Goal: Obtain resource: Download file/media

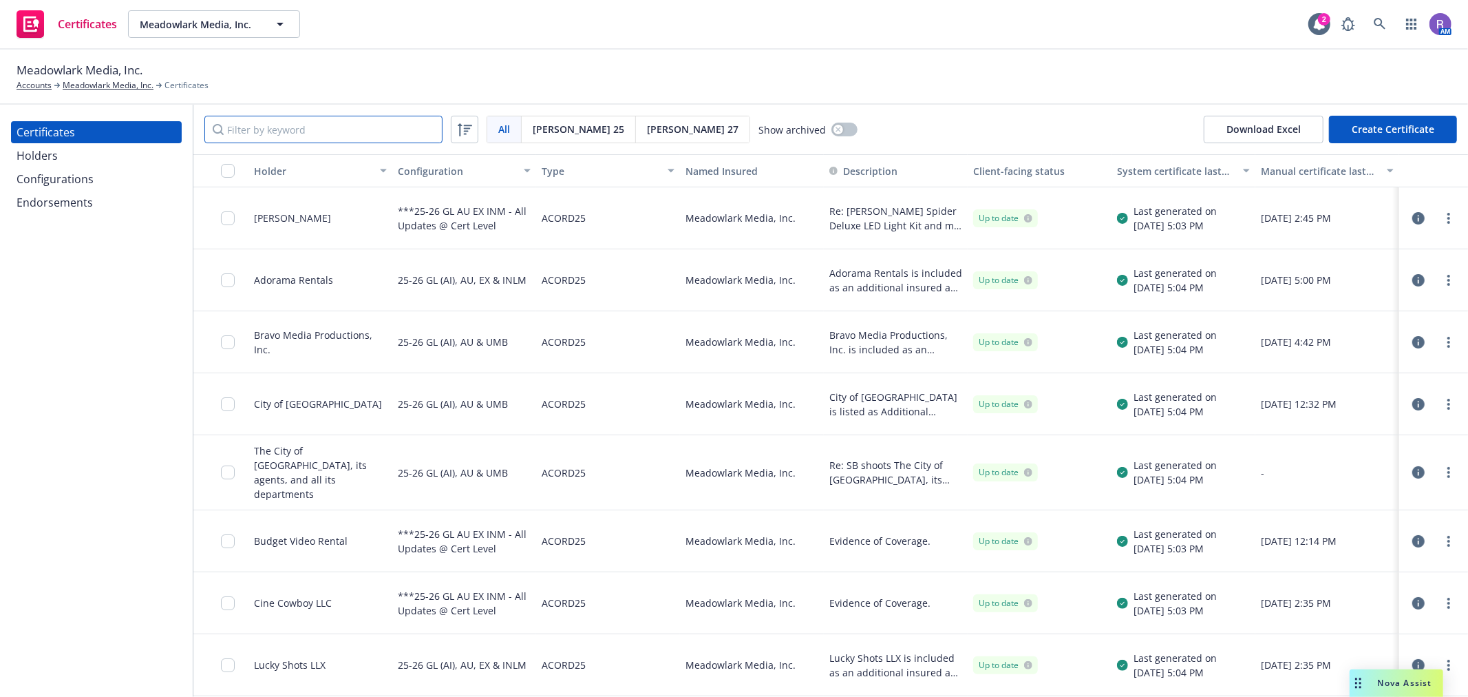
click at [311, 128] on input "Filter by keyword" at bounding box center [323, 130] width 238 height 28
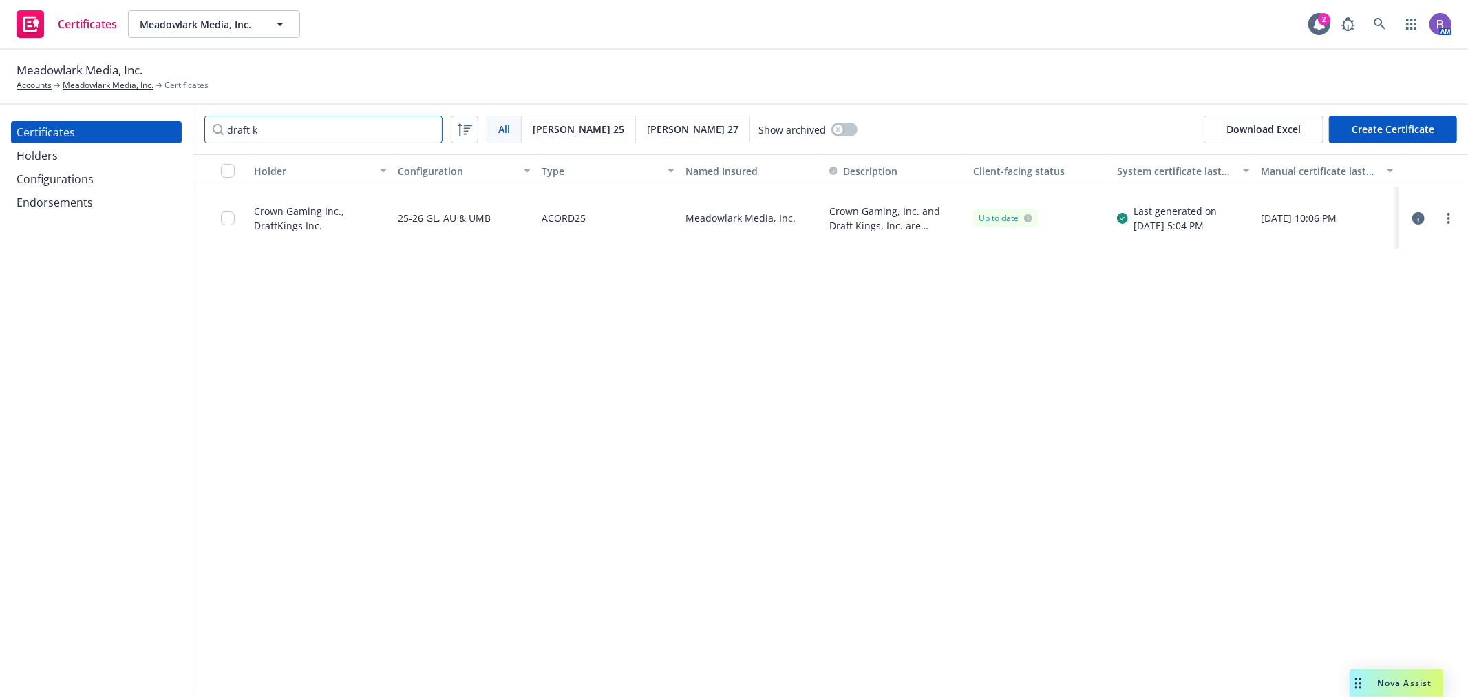
type input "draft k"
click at [1419, 217] on icon "button" at bounding box center [1419, 218] width 12 height 12
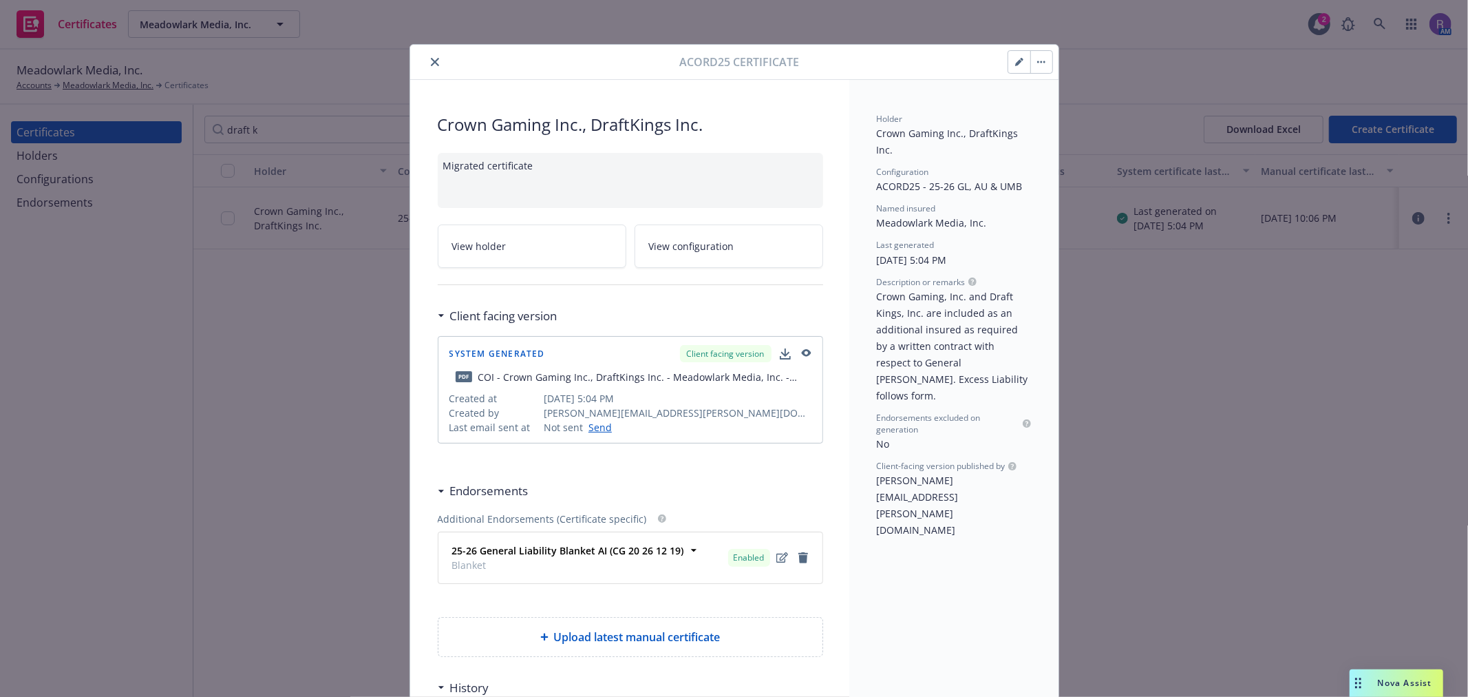
click at [799, 357] on icon "button" at bounding box center [805, 354] width 12 height 10
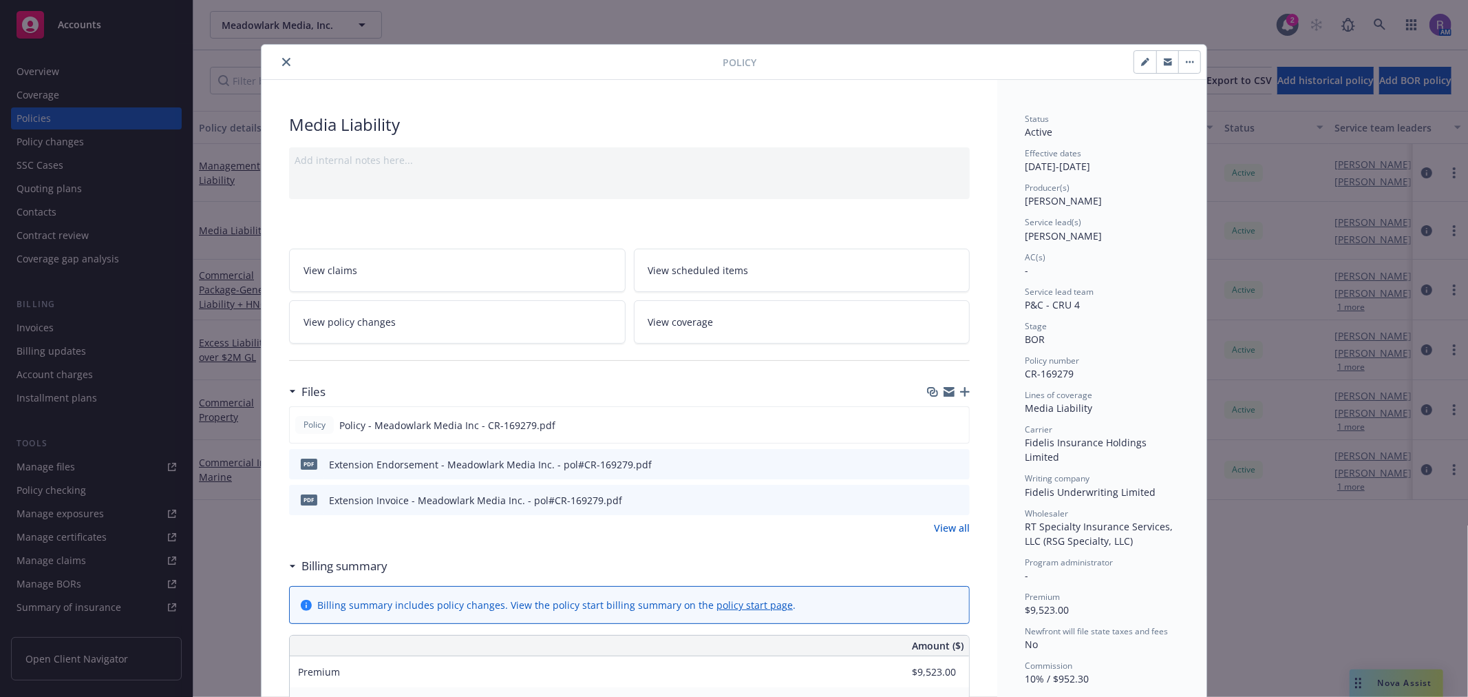
click at [286, 62] on button "close" at bounding box center [286, 62] width 17 height 17
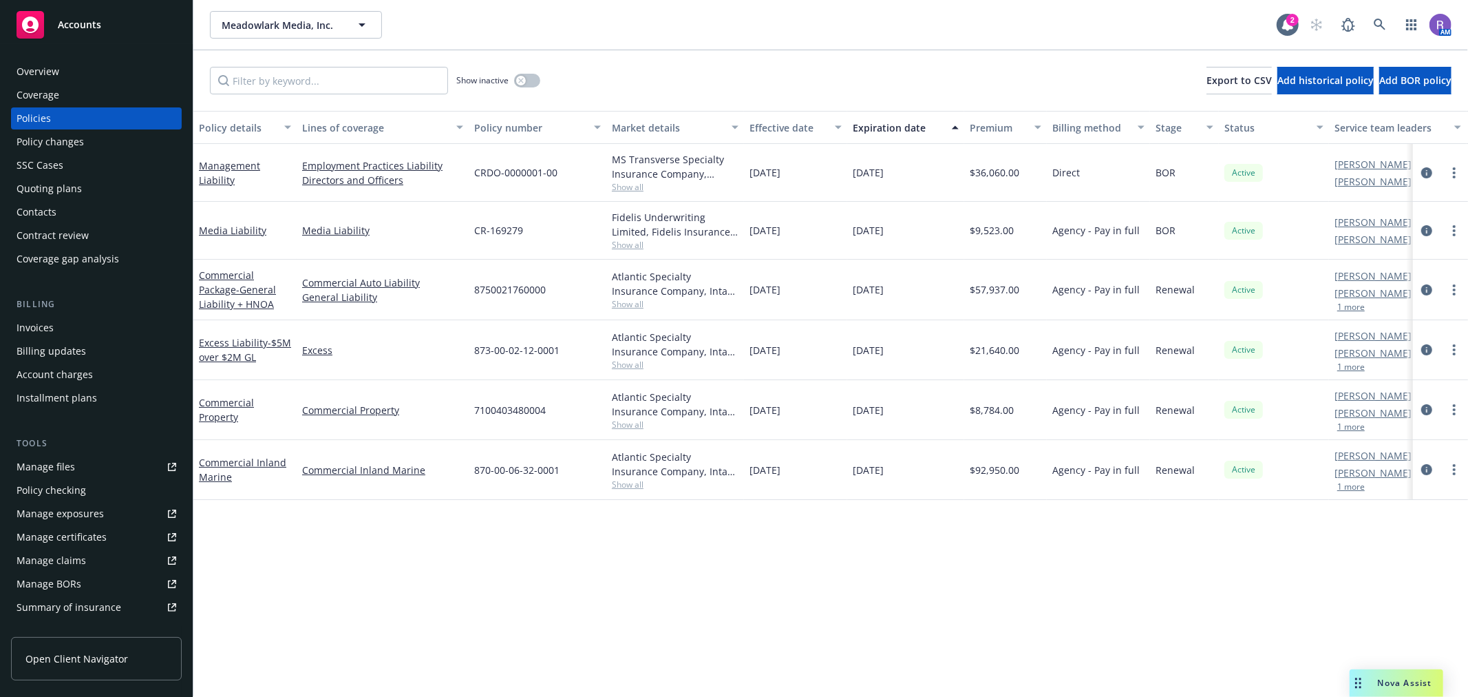
drag, startPoint x: 1412, startPoint y: 28, endPoint x: 988, endPoint y: 23, distance: 423.4
click at [966, 23] on div "Meadowlark Media, Inc. Meadowlark Media, Inc." at bounding box center [743, 25] width 1067 height 28
click at [1399, 19] on link "button" at bounding box center [1412, 25] width 28 height 28
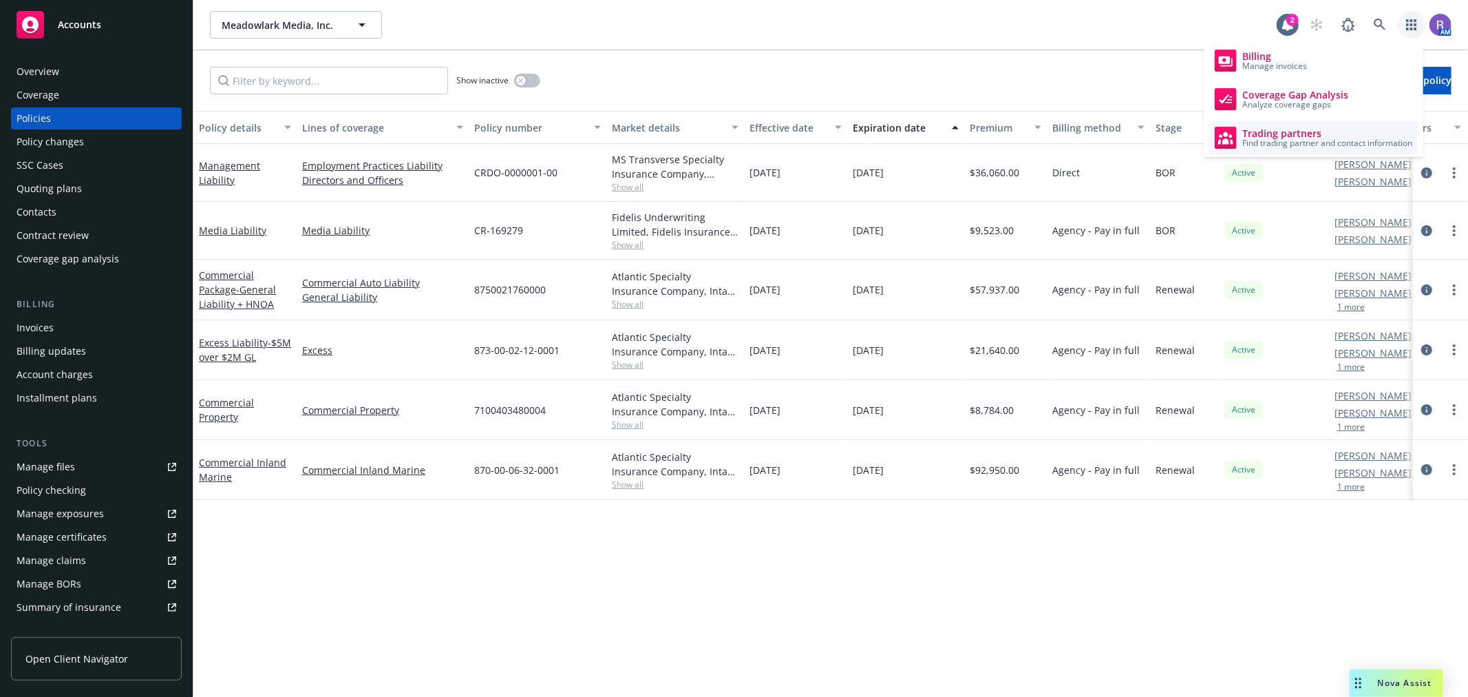
click at [1267, 132] on span "Trading partners" at bounding box center [1327, 133] width 170 height 11
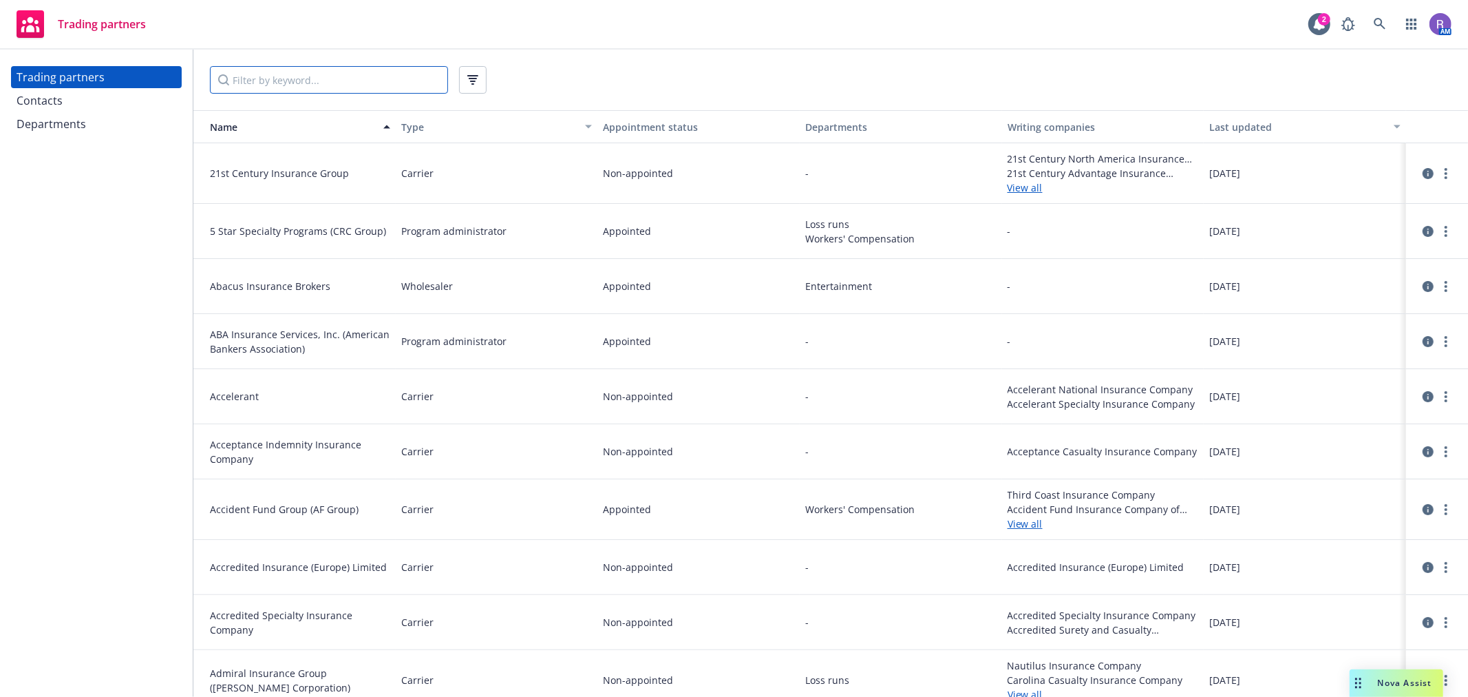
click at [271, 66] on input "Filter by keyword..." at bounding box center [329, 80] width 238 height 28
paste input "09/22/2025"
click at [280, 91] on input "09/22/2025" at bounding box center [329, 80] width 238 height 28
click at [304, 71] on input "09/22/2025" at bounding box center [329, 80] width 238 height 28
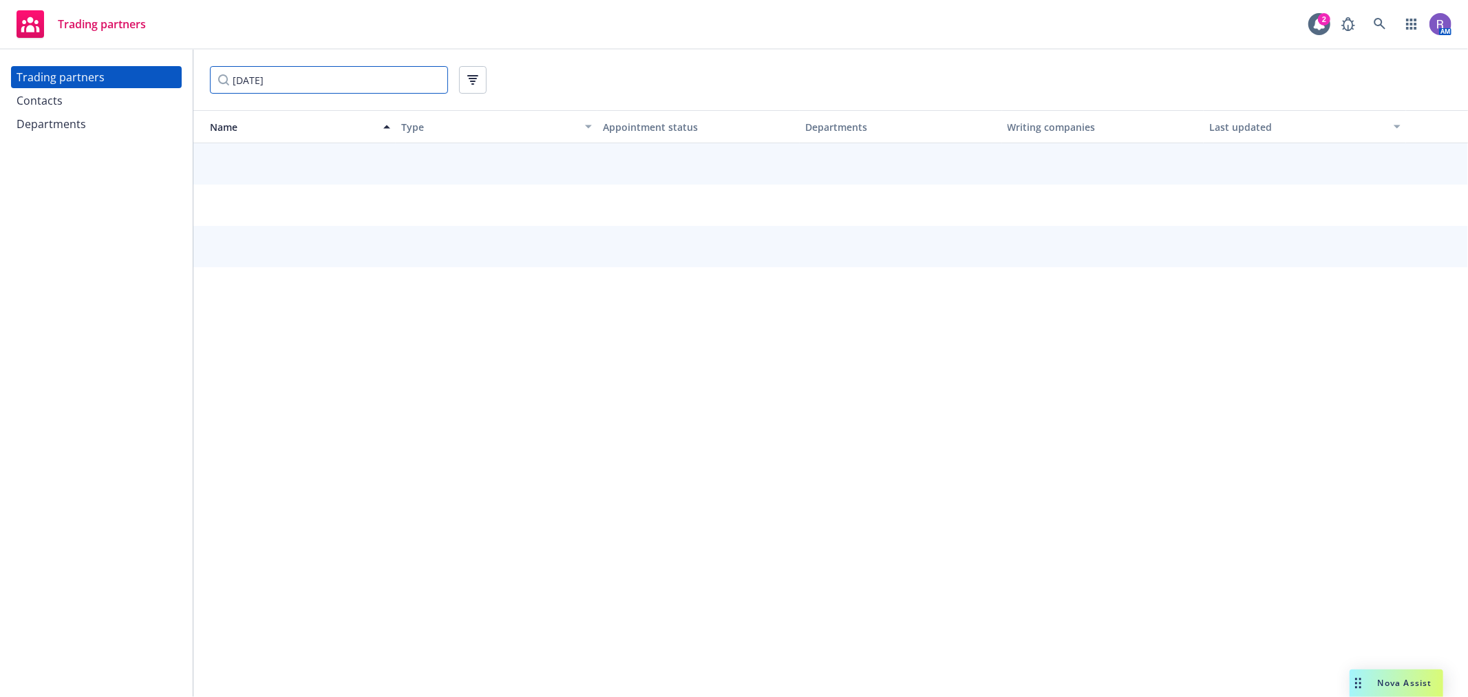
click at [304, 71] on input "09/22/2025" at bounding box center [329, 80] width 238 height 28
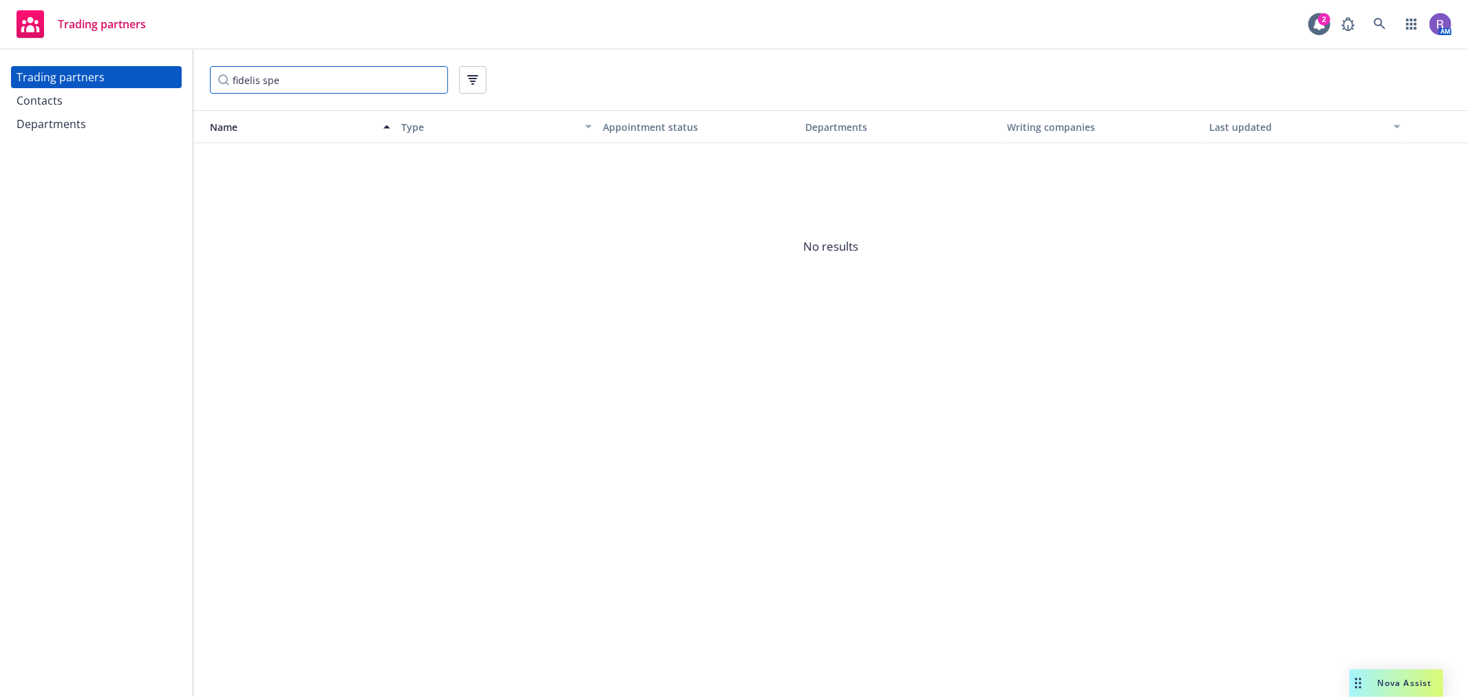
click at [331, 89] on input "fidelis spe" at bounding box center [329, 80] width 238 height 28
click at [331, 88] on input "fidelis spe" at bounding box center [329, 80] width 238 height 28
paste input "Fidelis Underwriting Limited"
type input "Fidelis Underwriting Limited"
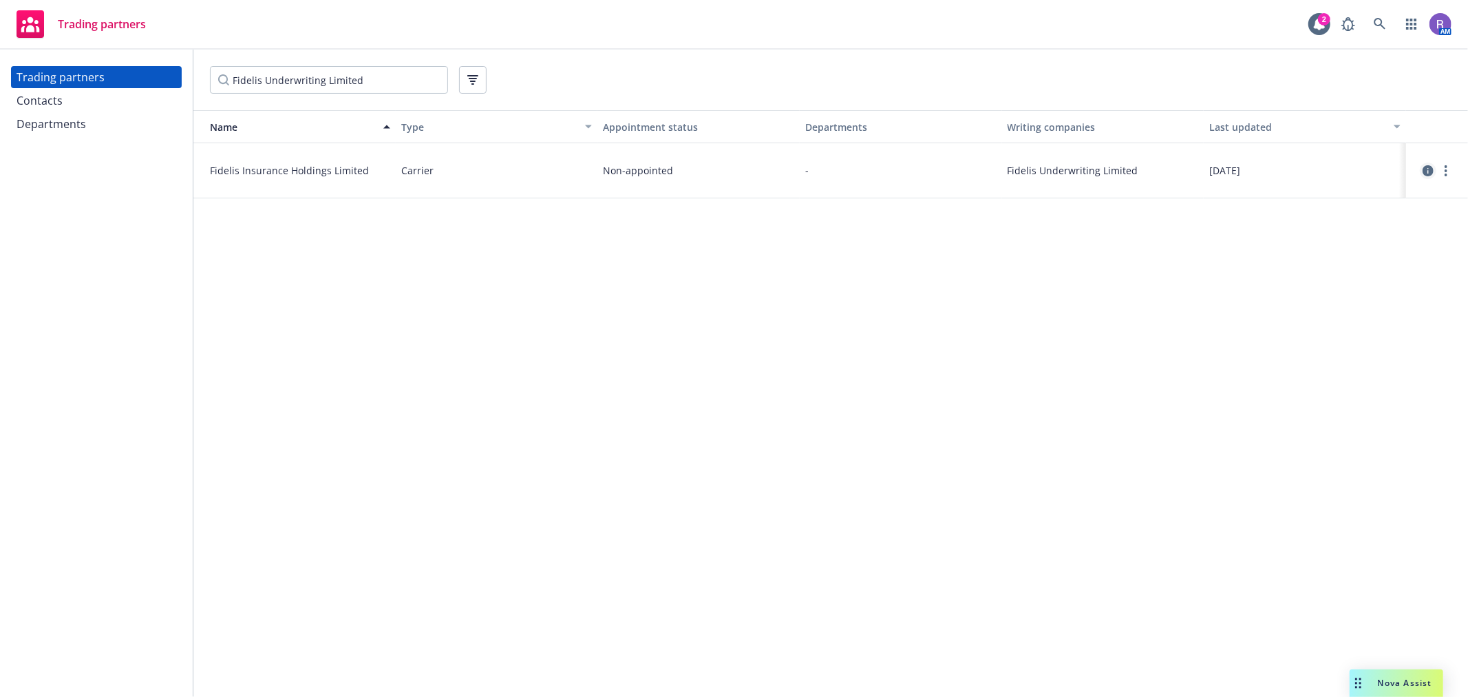
click at [1426, 169] on icon "circleInformation" at bounding box center [1428, 170] width 11 height 11
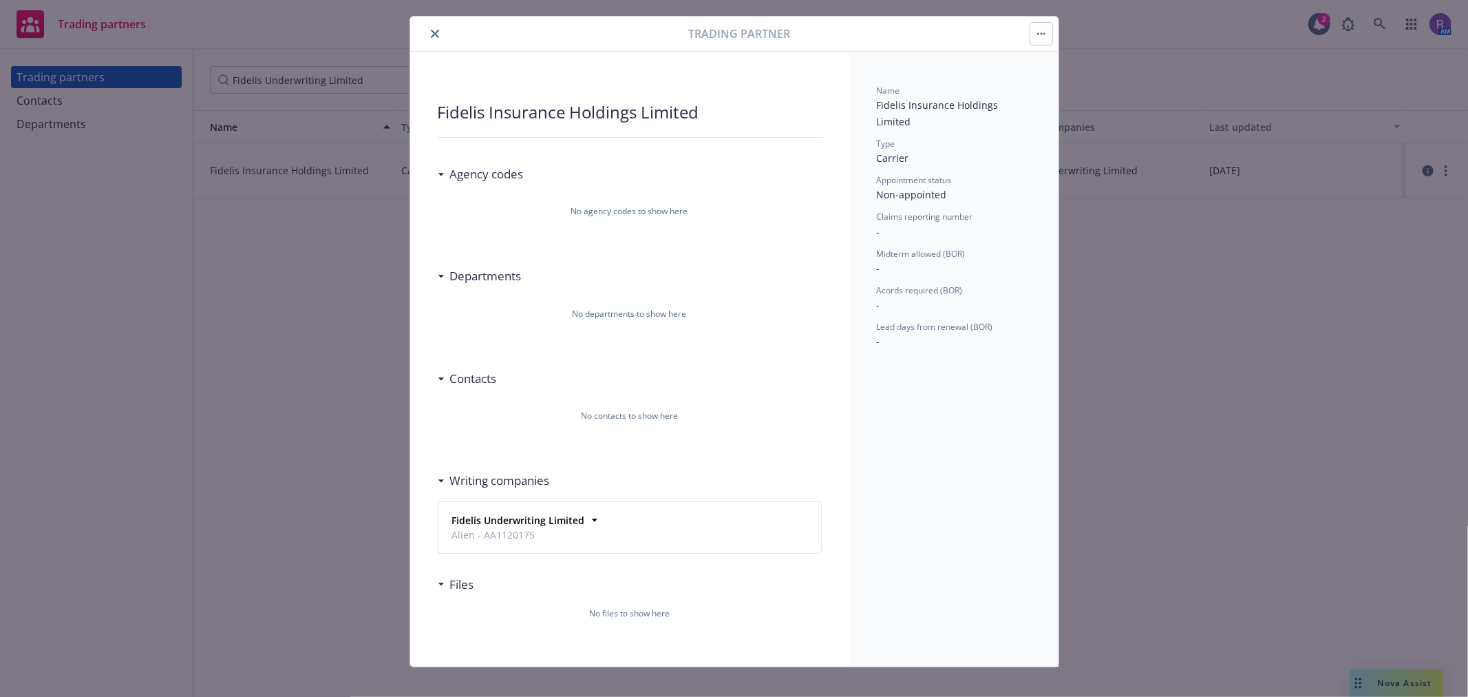
scroll to position [43, 0]
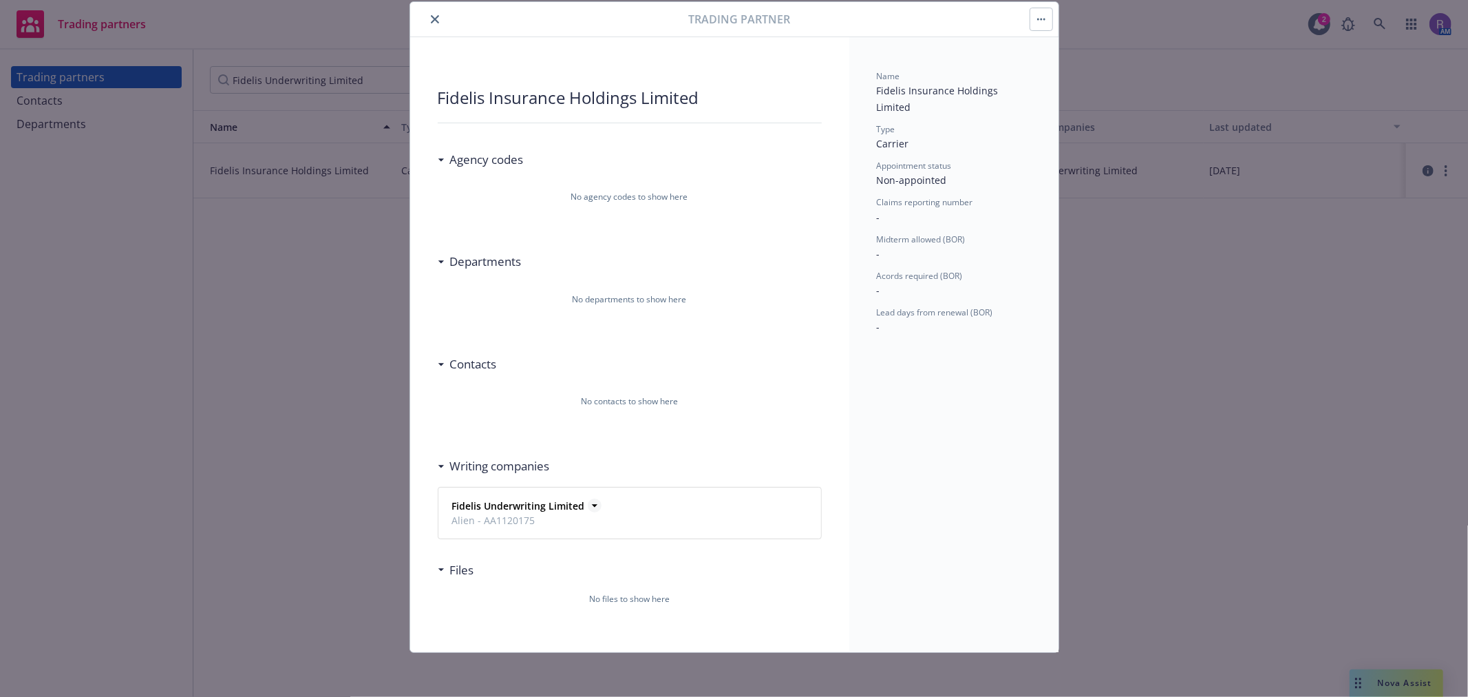
click at [588, 505] on icon at bounding box center [595, 505] width 14 height 14
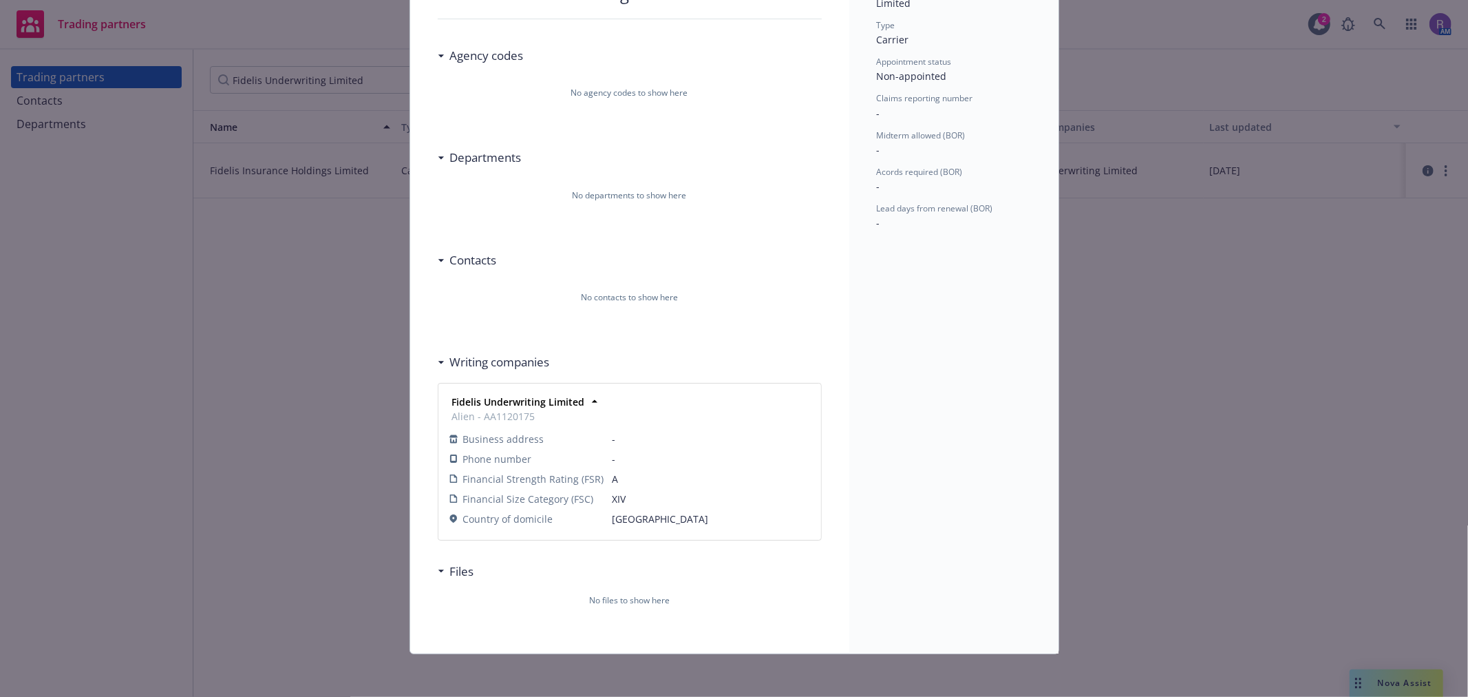
scroll to position [148, 0]
click at [502, 401] on strong "Fidelis Underwriting Limited" at bounding box center [518, 400] width 133 height 13
click at [502, 401] on div "Agency codes No agency codes to show here Departments No departments to show he…" at bounding box center [630, 318] width 384 height 601
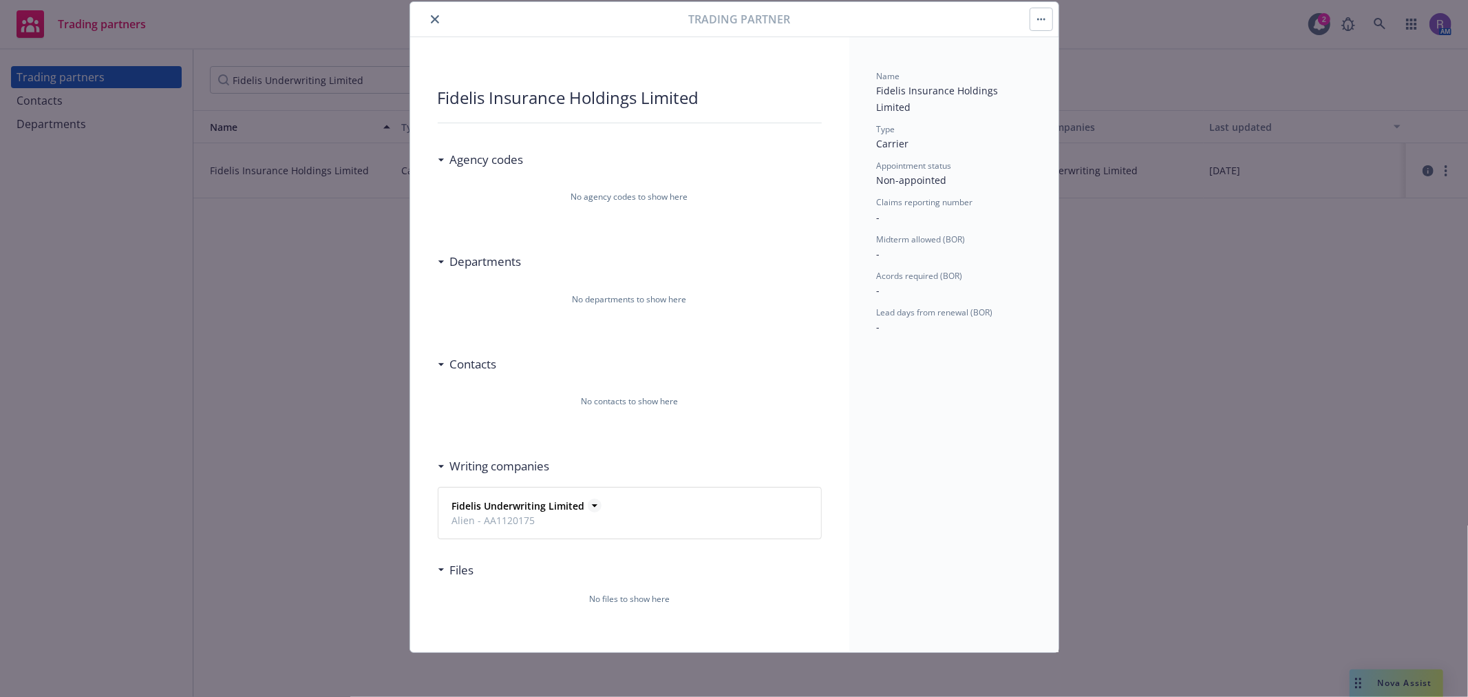
click at [572, 501] on strong "Fidelis Underwriting Limited" at bounding box center [518, 505] width 133 height 13
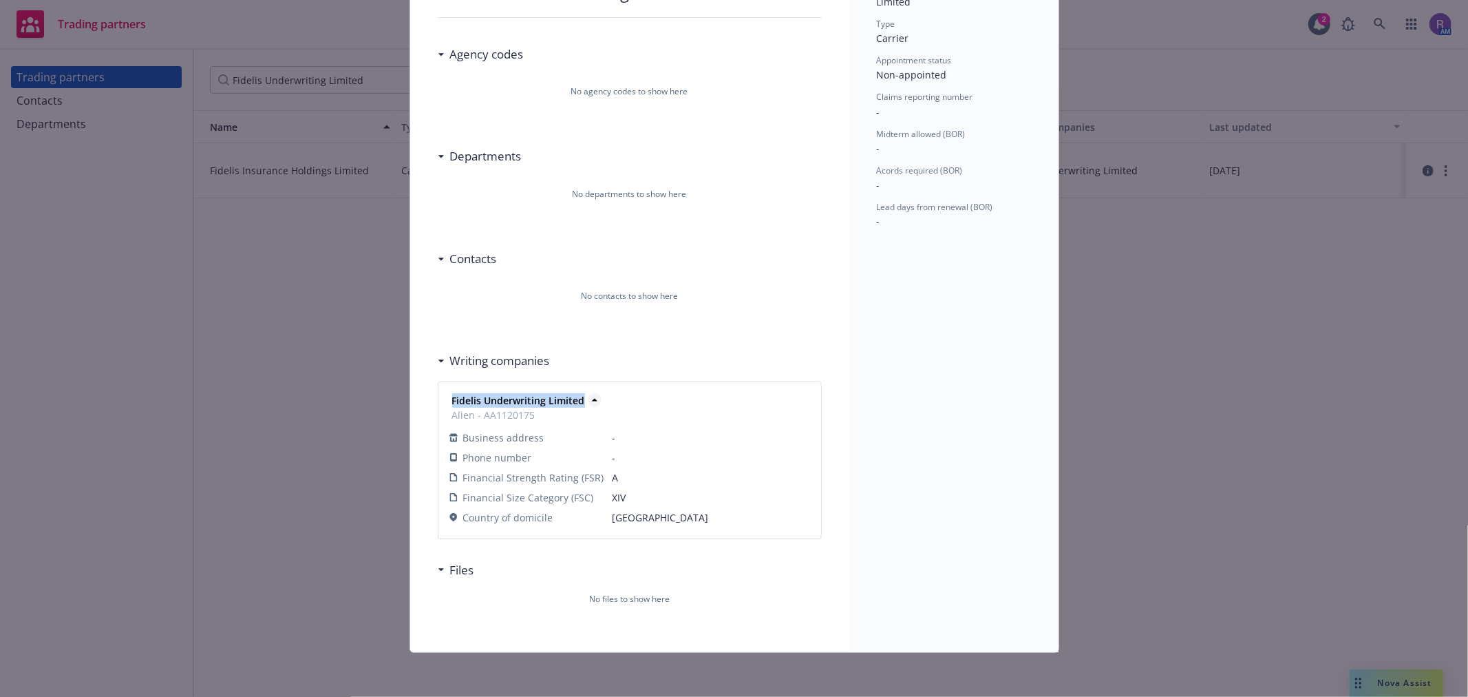
drag, startPoint x: 445, startPoint y: 398, endPoint x: 576, endPoint y: 403, distance: 131.6
click at [576, 403] on div "Fidelis Underwriting Limited Alien - AA1120175" at bounding box center [517, 407] width 136 height 29
copy strong "Fidelis Underwriting Limited"
drag, startPoint x: 475, startPoint y: 416, endPoint x: 538, endPoint y: 414, distance: 62.7
click at [538, 414] on span "Alien - AA1120175" at bounding box center [518, 415] width 133 height 14
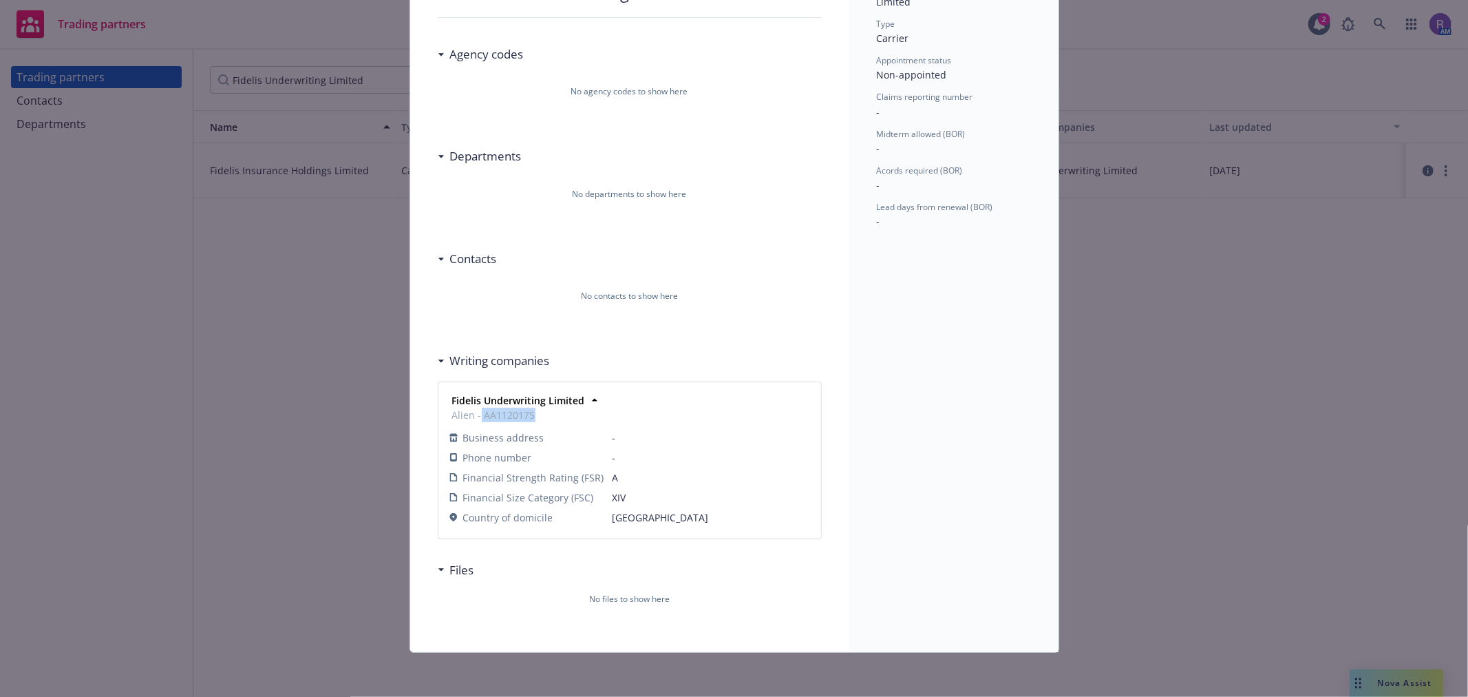
copy span "AA1120175"
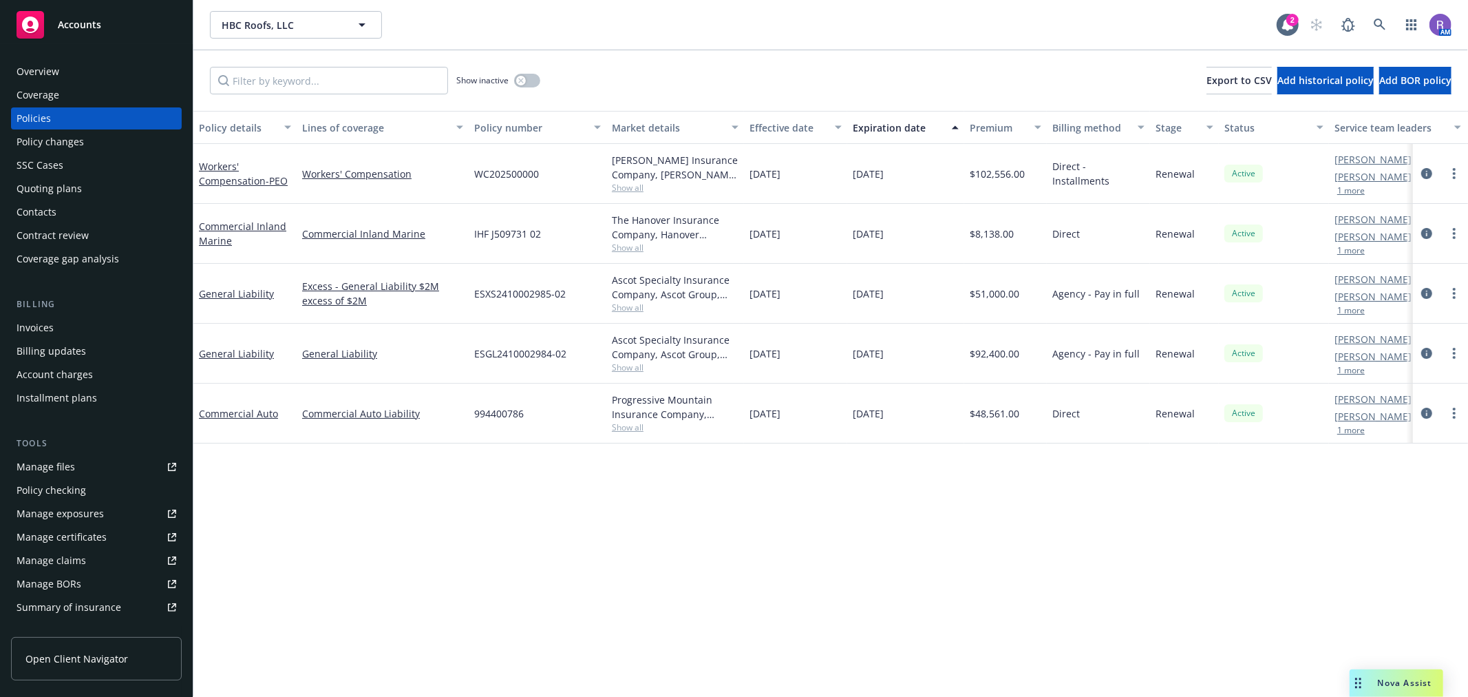
click at [637, 188] on span "Show all" at bounding box center [675, 188] width 127 height 12
click at [1371, 24] on link at bounding box center [1380, 25] width 28 height 28
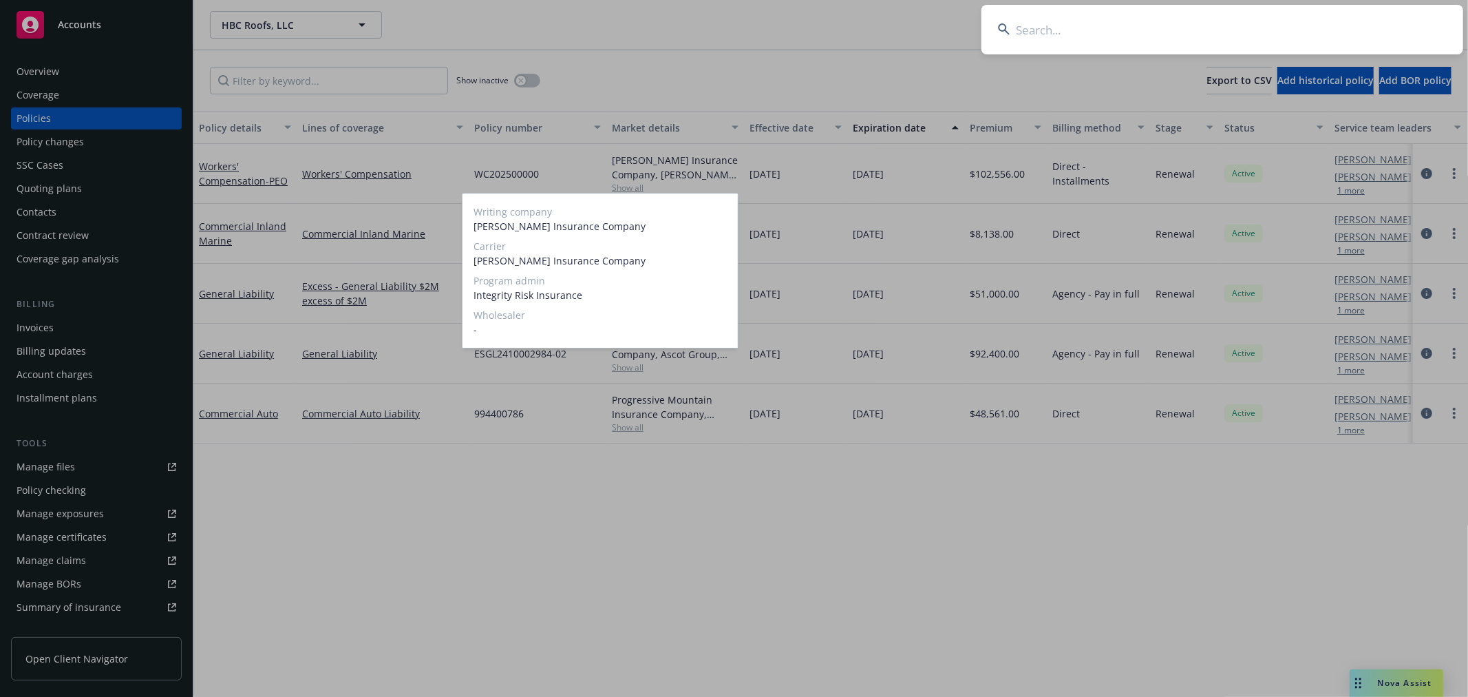
click at [1371, 24] on input at bounding box center [1223, 30] width 482 height 50
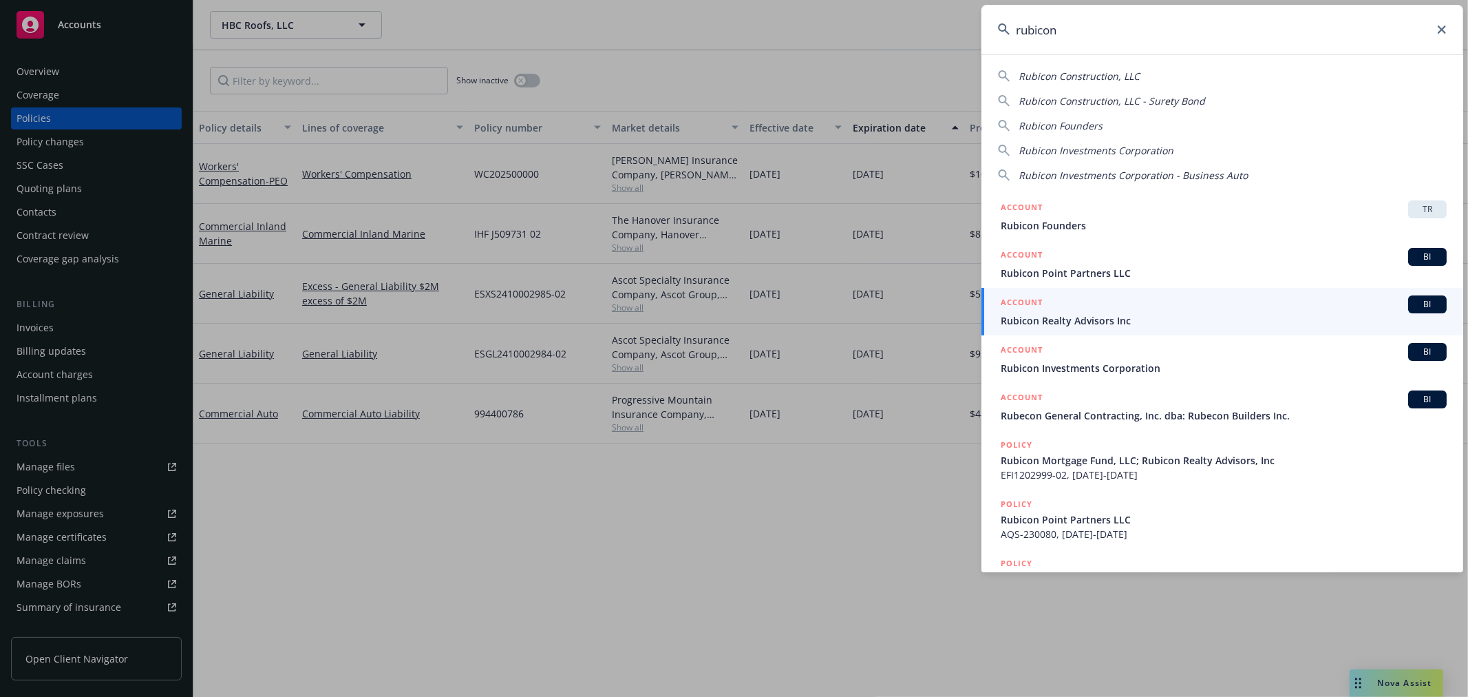
type input "rubicon"
click at [1139, 312] on div "ACCOUNT BI" at bounding box center [1224, 304] width 446 height 18
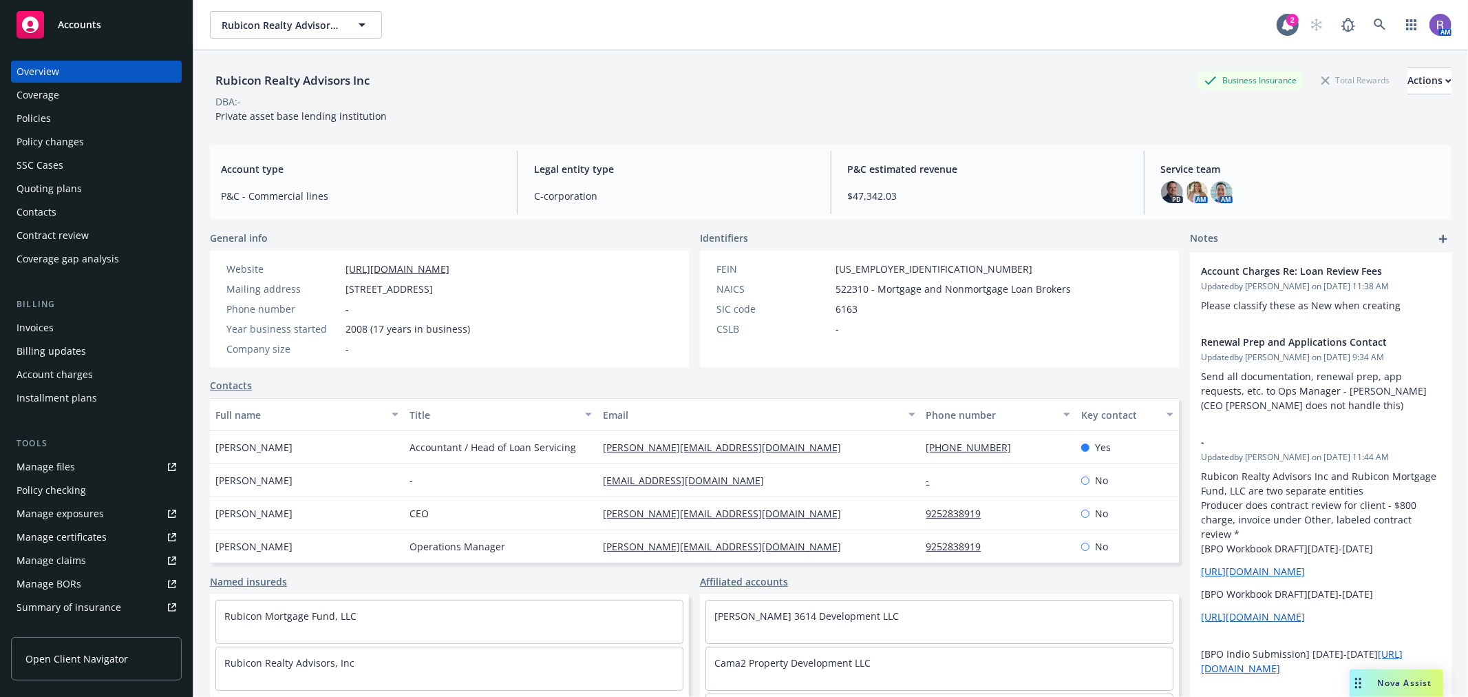
click at [63, 125] on div "Policies" at bounding box center [97, 118] width 160 height 22
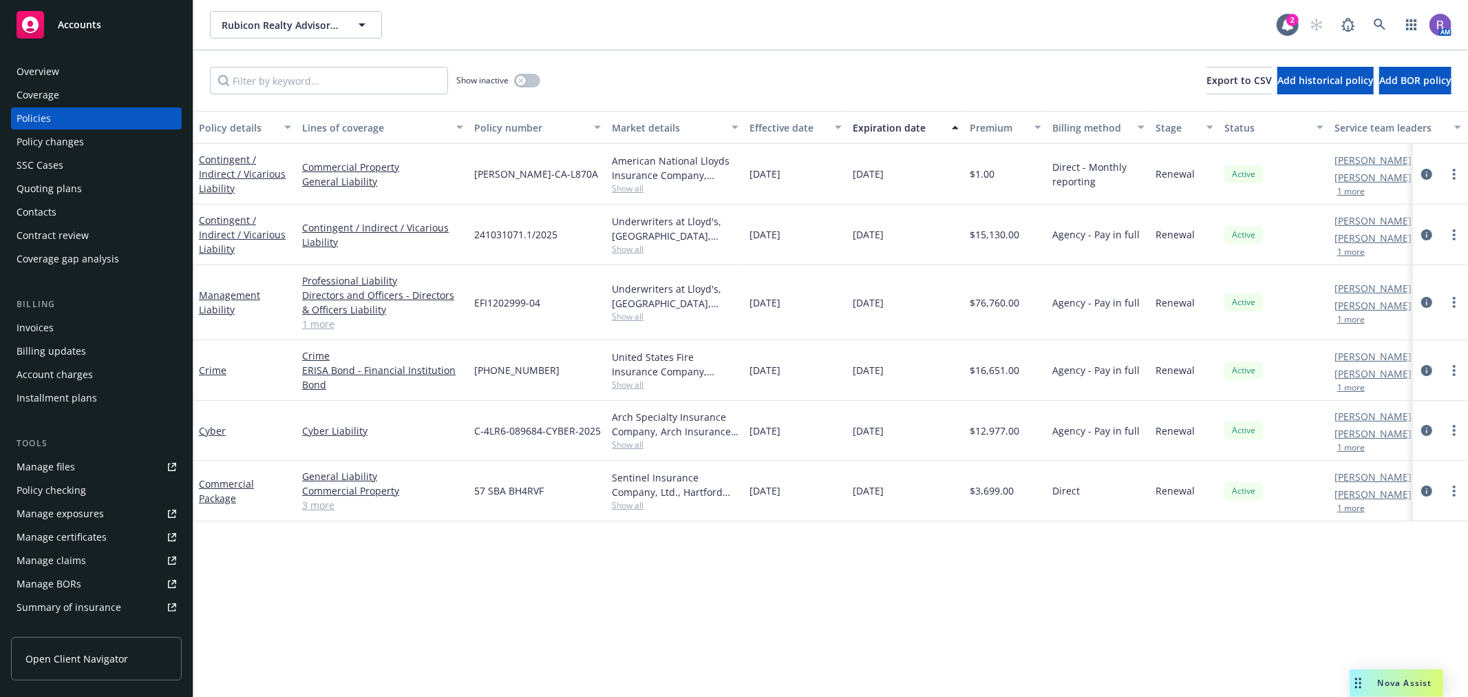
click at [636, 190] on span "Show all" at bounding box center [675, 188] width 127 height 12
click at [711, 94] on div "Show inactive Export to CSV Add historical policy Add BOR policy" at bounding box center [830, 80] width 1275 height 61
click at [632, 446] on span "Show all" at bounding box center [675, 444] width 127 height 12
click at [942, 585] on div "Policy details Lines of coverage Policy number Market details Effective date Ex…" at bounding box center [830, 404] width 1275 height 586
click at [621, 505] on span "Show all" at bounding box center [675, 505] width 127 height 12
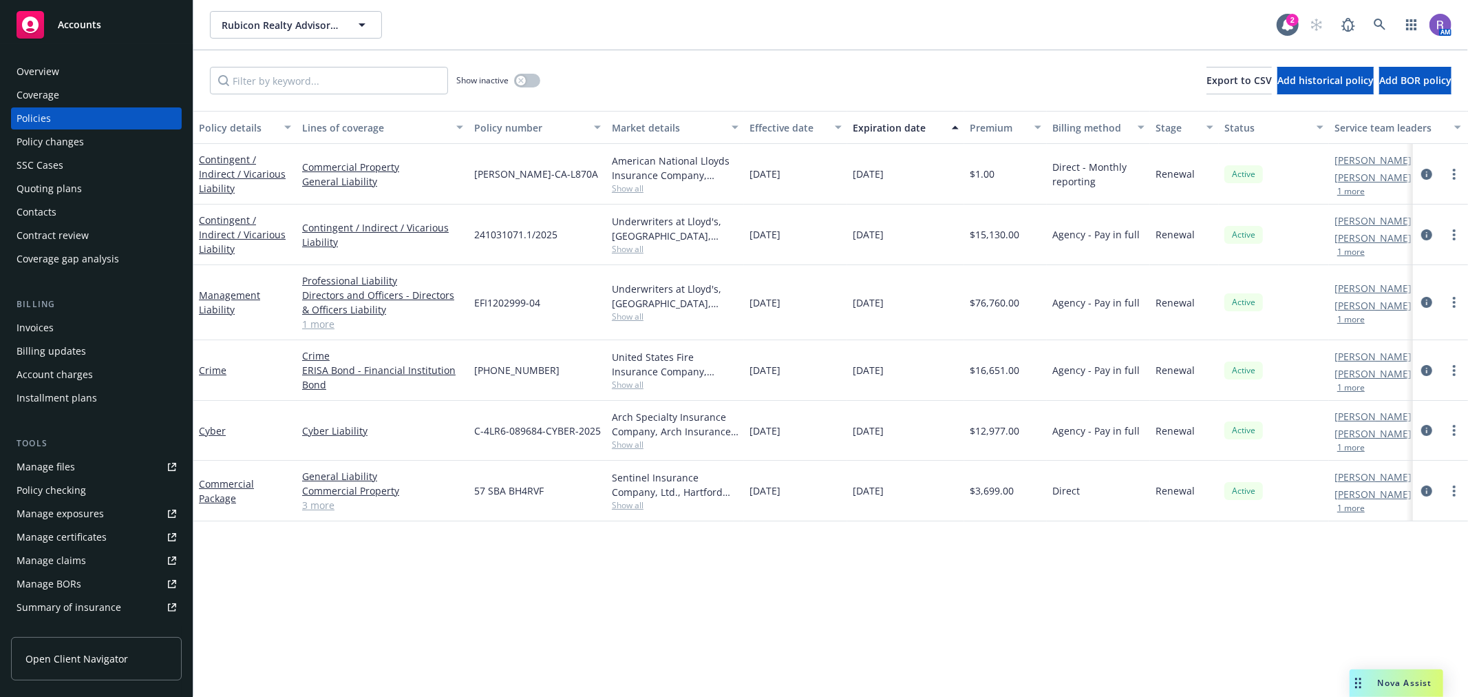
click at [891, 554] on div "Policy details Lines of coverage Policy number Market details Effective date Ex…" at bounding box center [830, 404] width 1275 height 586
drag, startPoint x: 1425, startPoint y: 231, endPoint x: 1419, endPoint y: 241, distance: 11.7
click at [1425, 231] on icon "circleInformation" at bounding box center [1426, 234] width 11 height 11
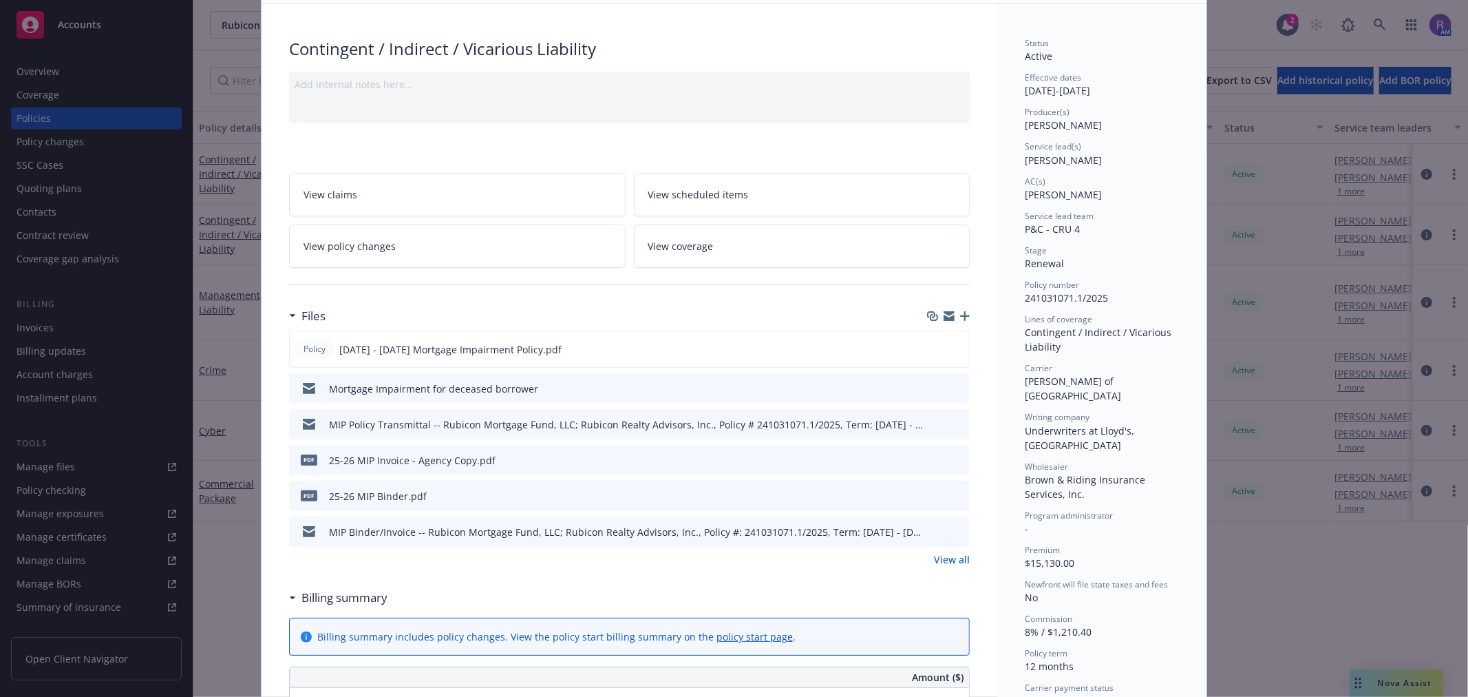
scroll to position [76, 0]
click at [950, 348] on icon "preview file" at bounding box center [956, 348] width 12 height 10
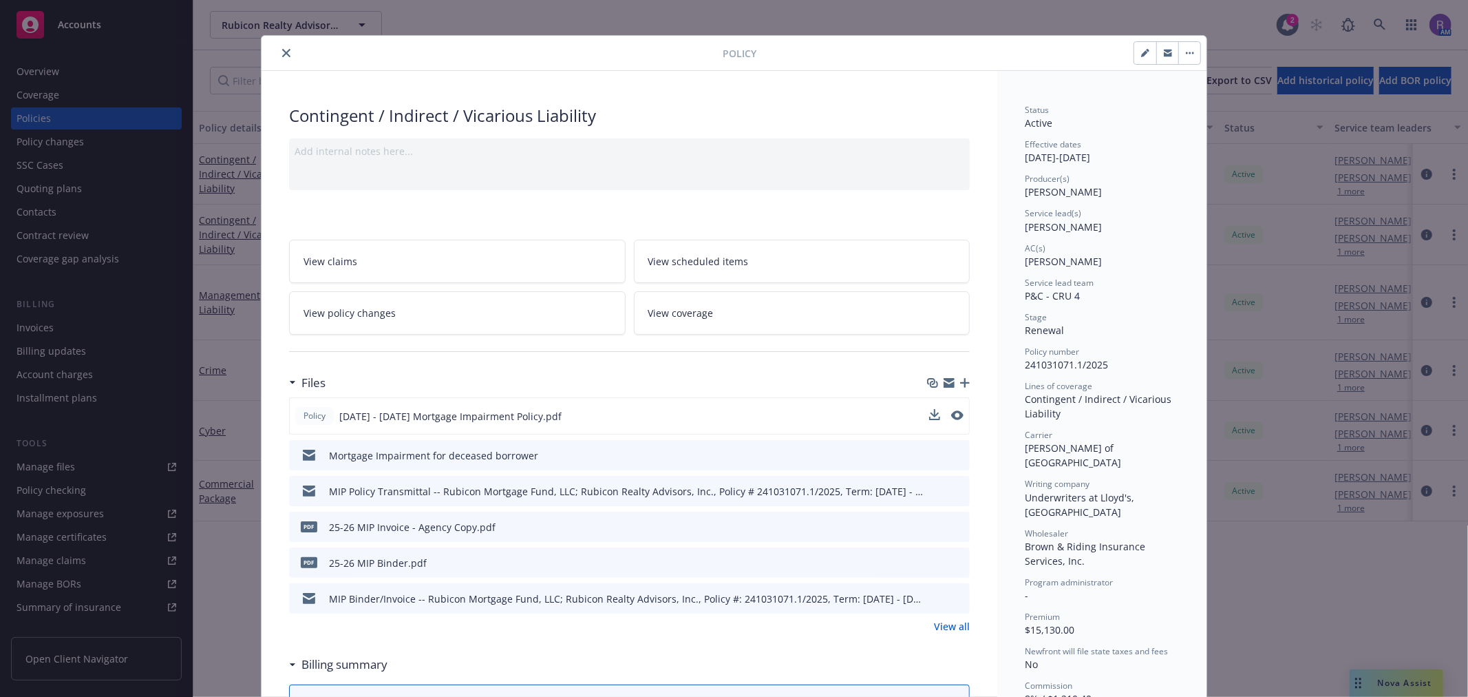
scroll to position [0, 0]
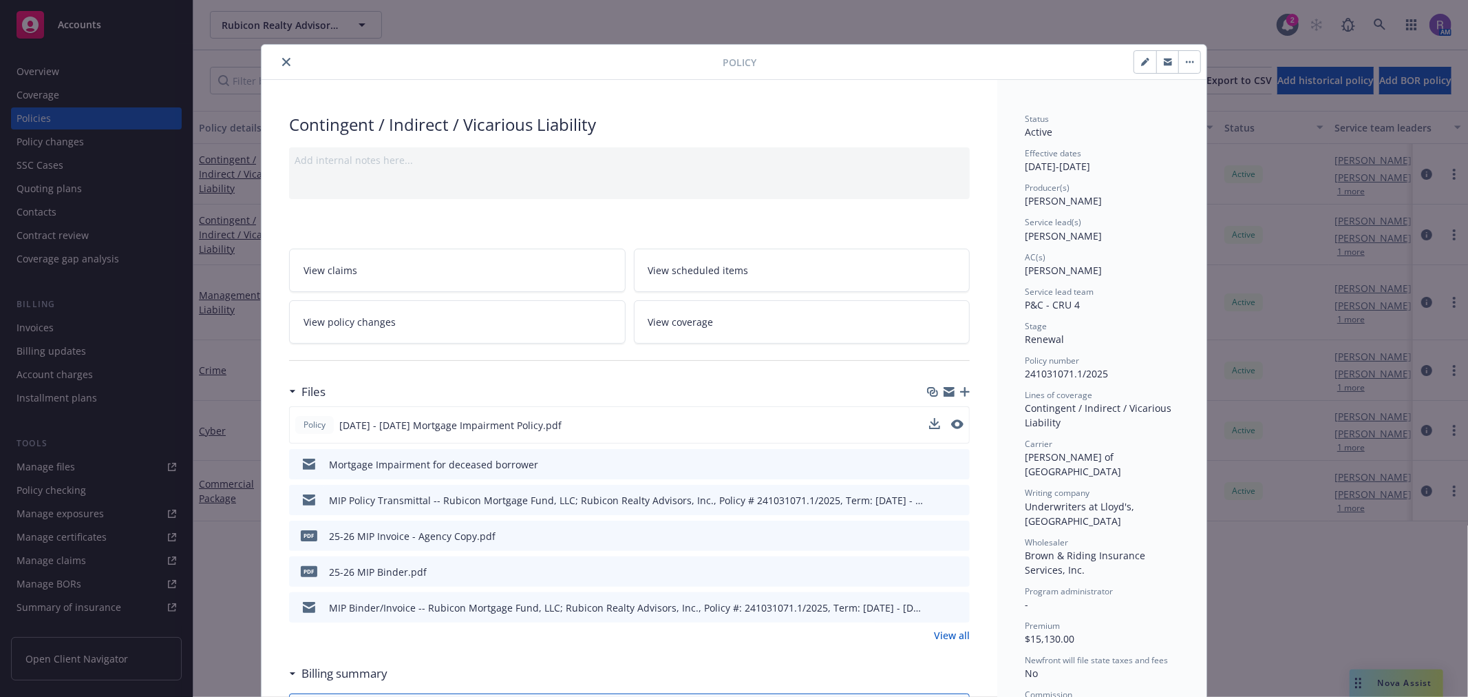
drag, startPoint x: 283, startPoint y: 63, endPoint x: 347, endPoint y: 56, distance: 64.4
click at [283, 63] on icon "close" at bounding box center [286, 62] width 8 height 8
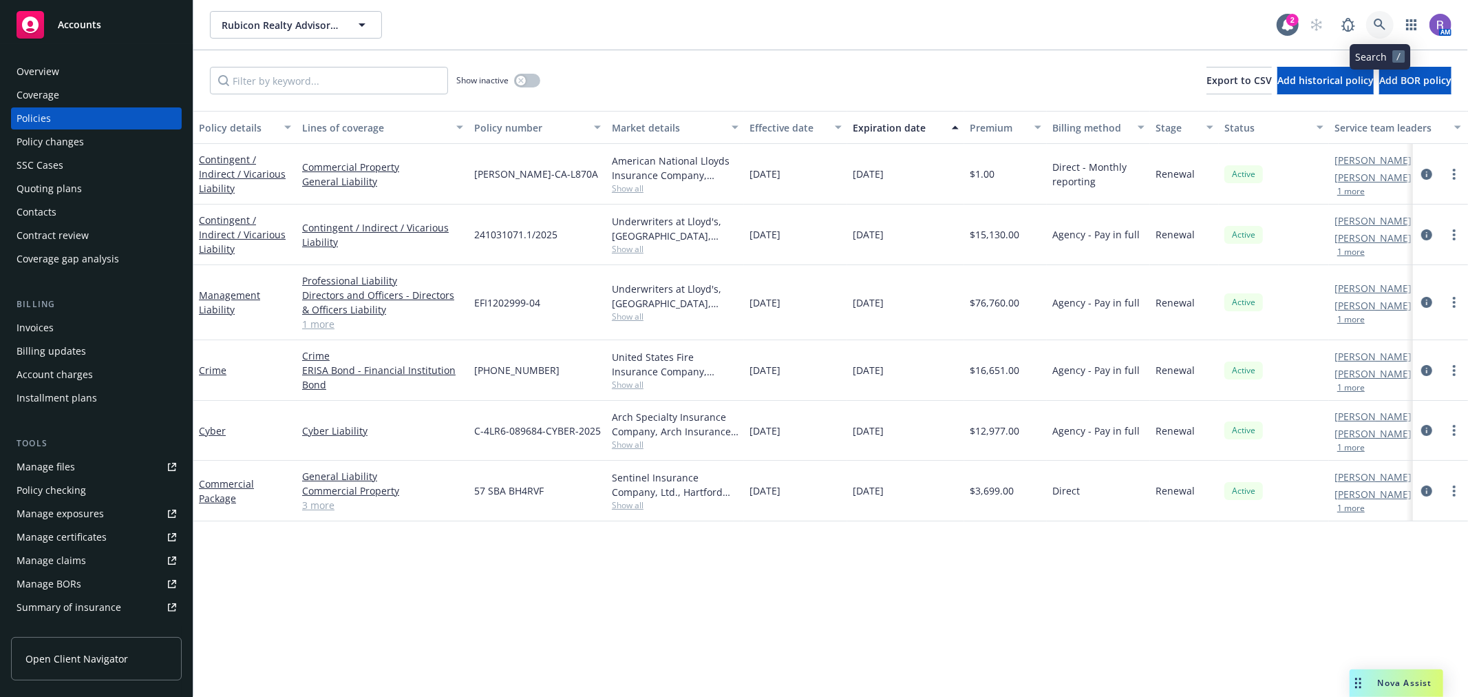
click at [1384, 30] on icon at bounding box center [1380, 25] width 12 height 12
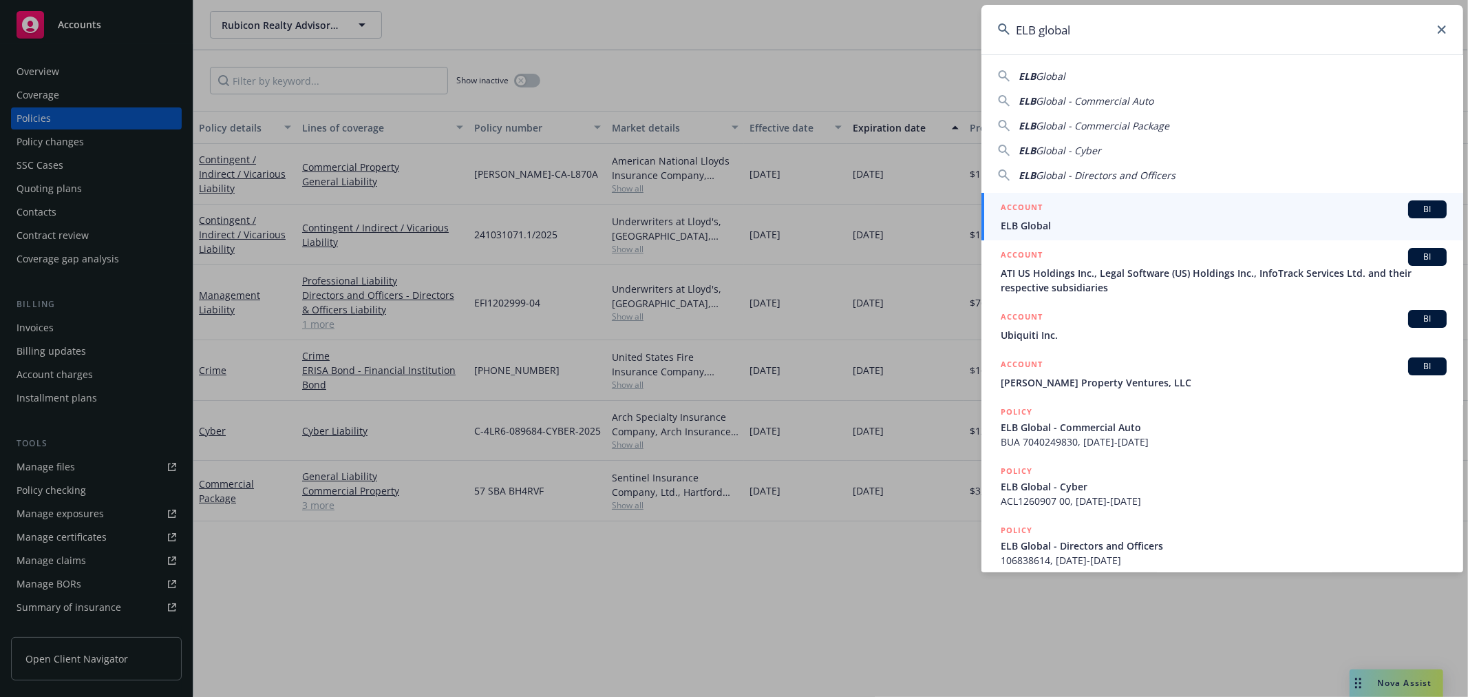
type input "ELB global"
click at [1050, 215] on div "ACCOUNT BI" at bounding box center [1224, 209] width 446 height 18
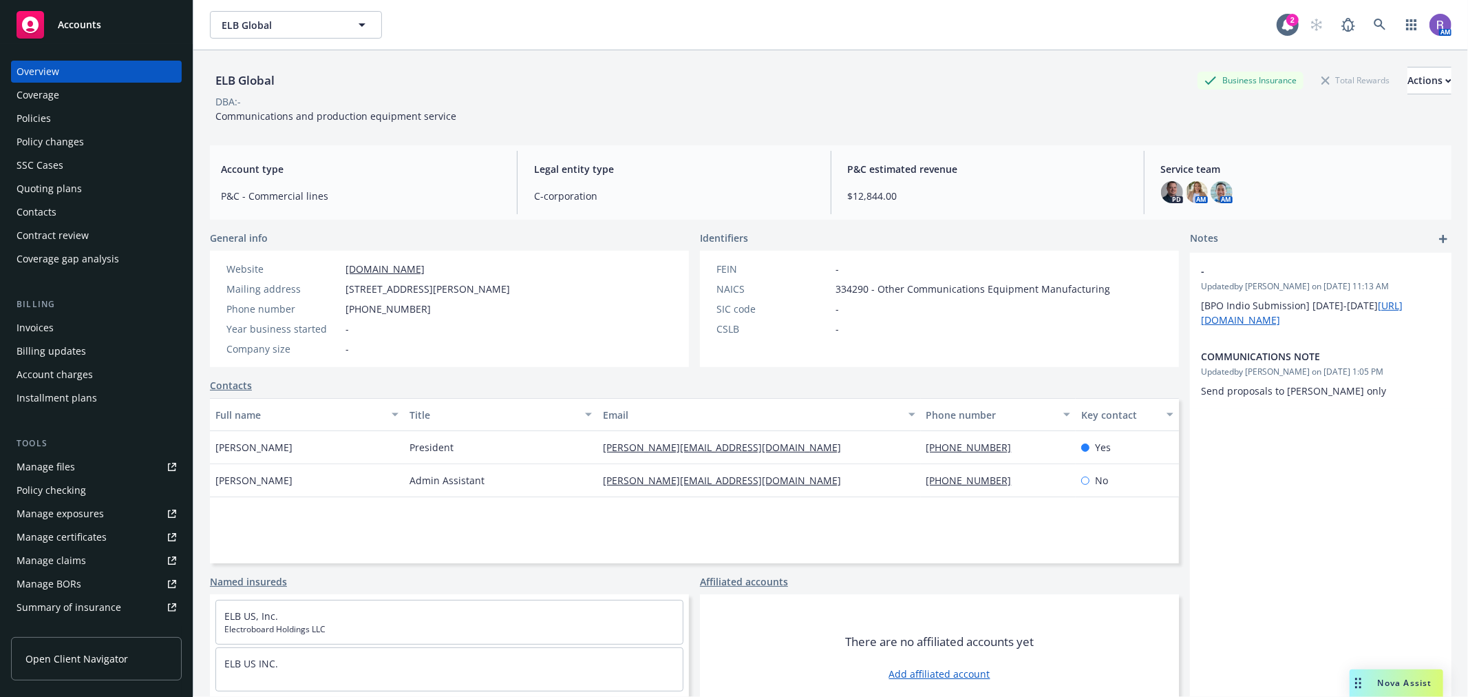
click at [40, 112] on div "Policies" at bounding box center [34, 118] width 34 height 22
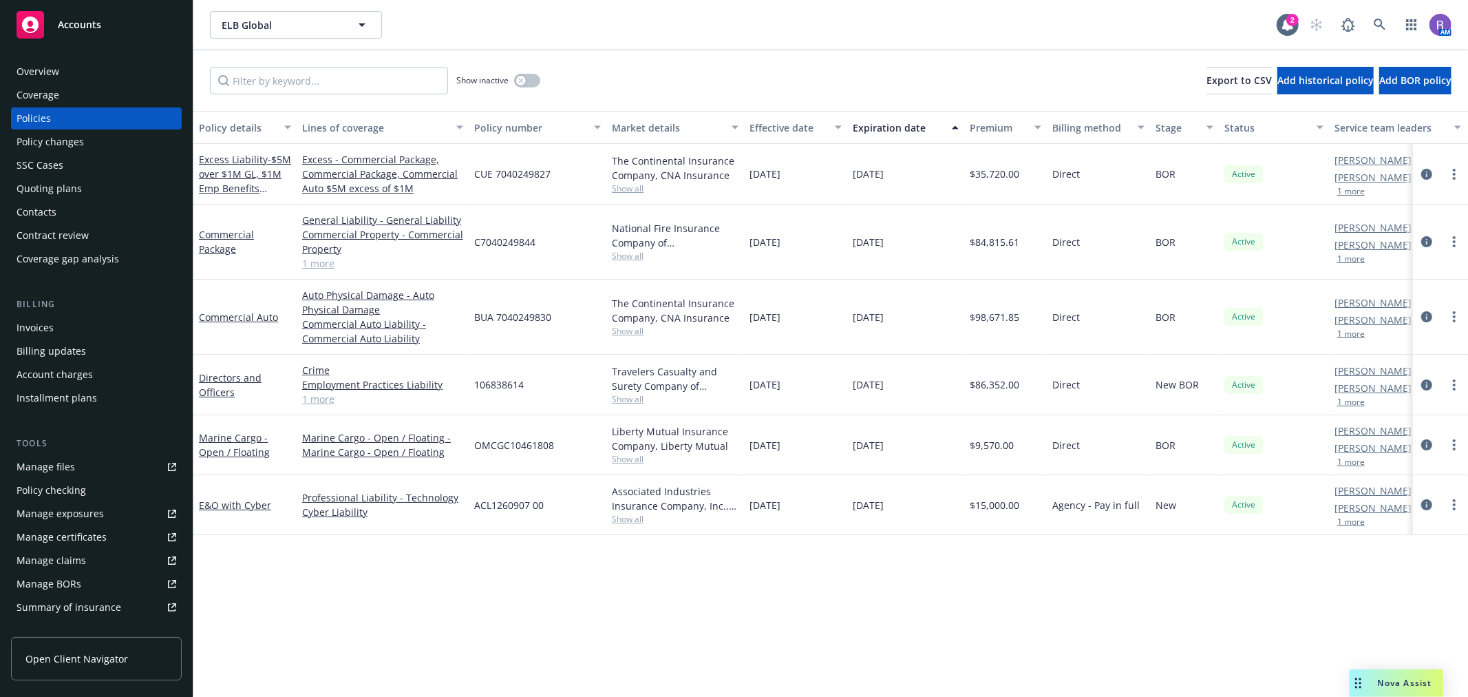
click at [529, 445] on span "OMCGC10461808" at bounding box center [514, 445] width 80 height 14
drag, startPoint x: 529, startPoint y: 445, endPoint x: 632, endPoint y: 534, distance: 136.6
click at [368, 577] on div "Policy details Lines of coverage Policy number Market details Effective date Ex…" at bounding box center [830, 404] width 1275 height 586
click at [1420, 446] on link "circleInformation" at bounding box center [1427, 444] width 17 height 17
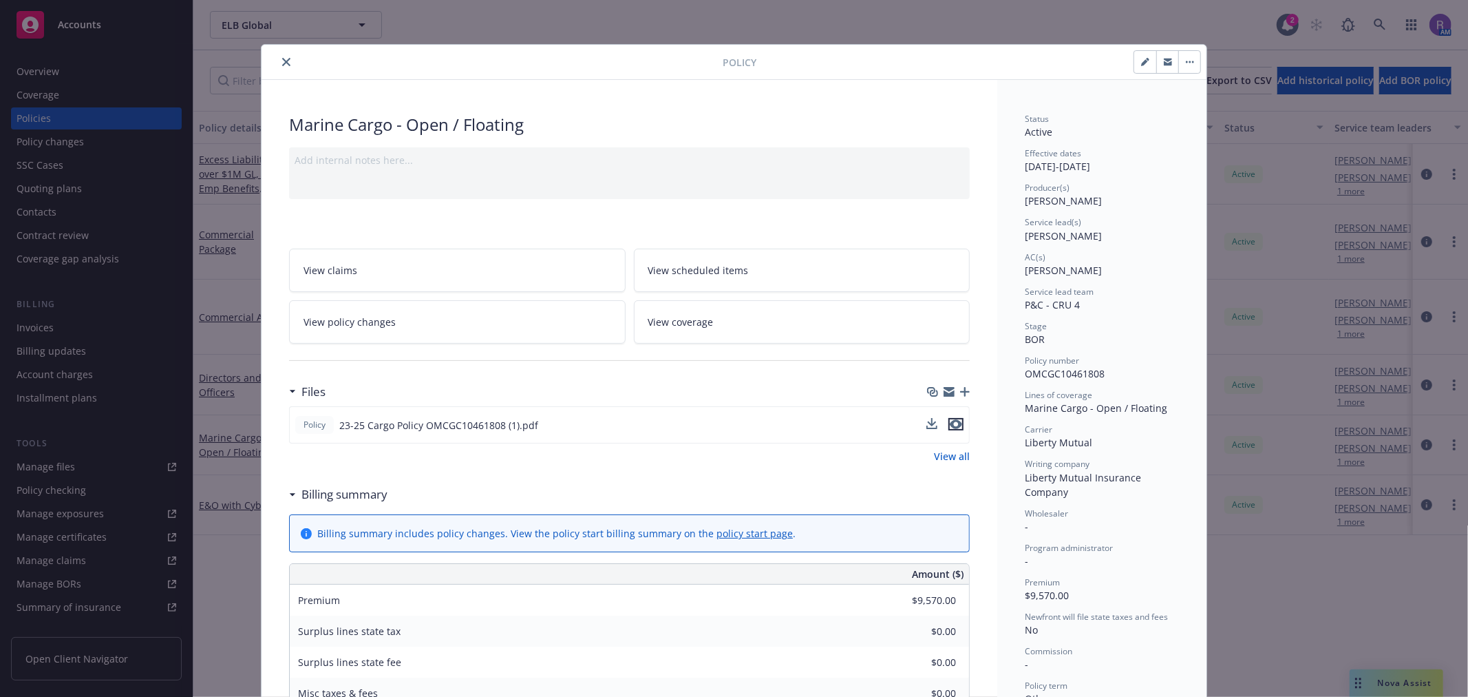
click at [955, 421] on icon "preview file" at bounding box center [956, 424] width 12 height 10
